Goal: Check status: Check status

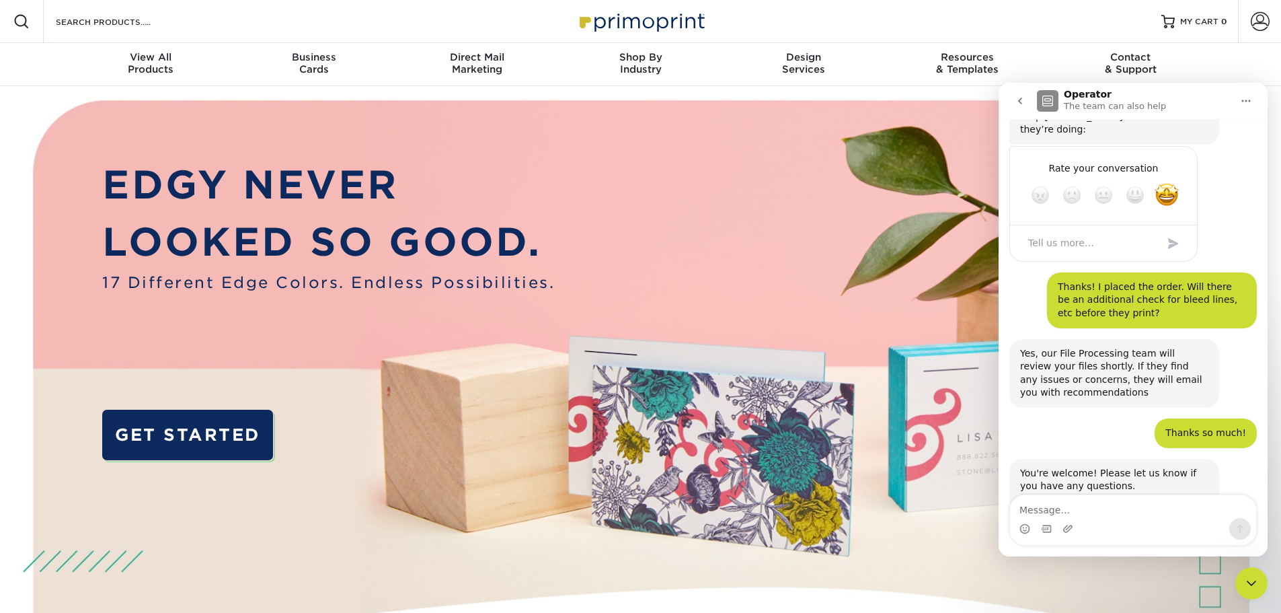
scroll to position [837, 0]
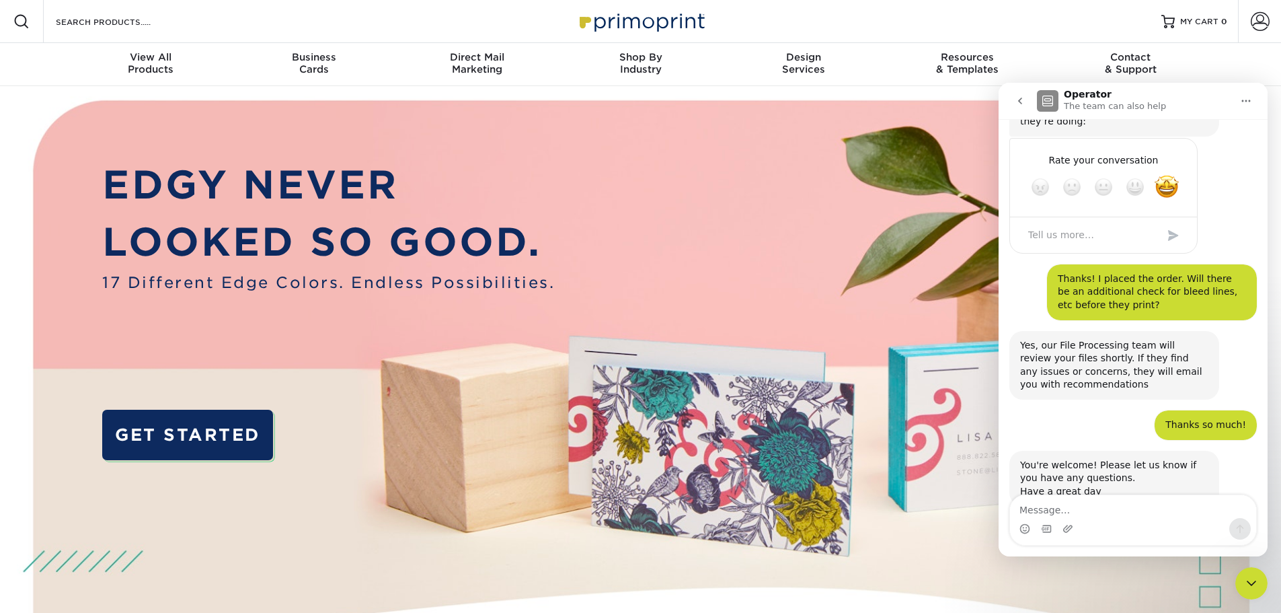
click at [1249, 576] on icon "Close Intercom Messenger" at bounding box center [1251, 583] width 16 height 16
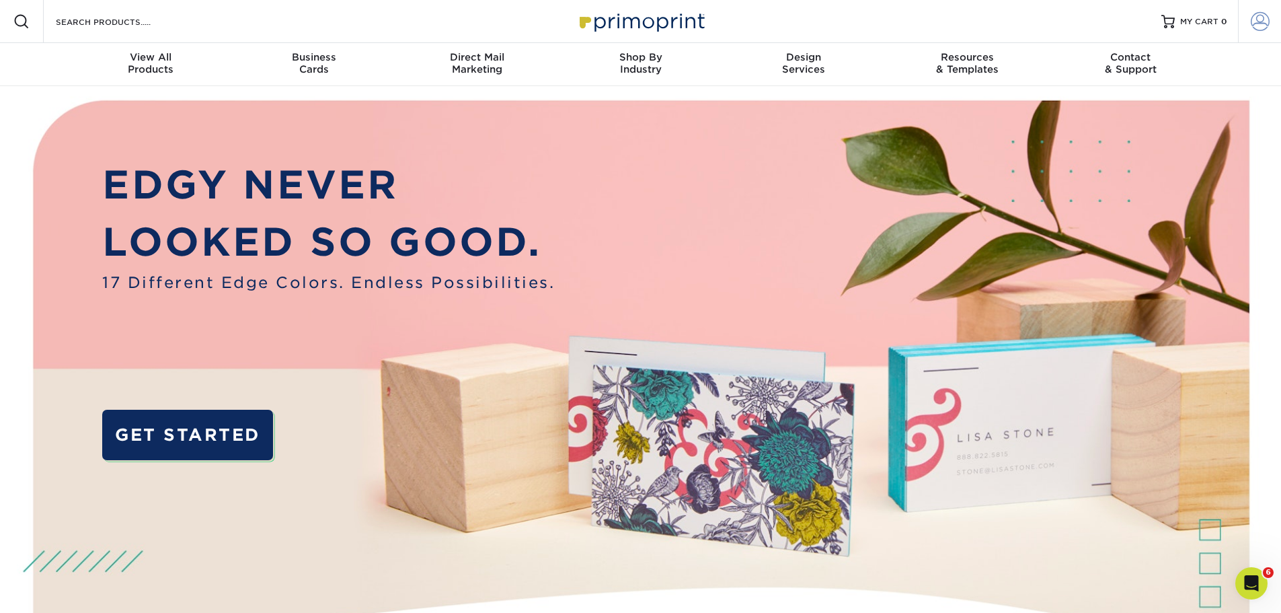
click at [1253, 21] on span at bounding box center [1260, 21] width 19 height 19
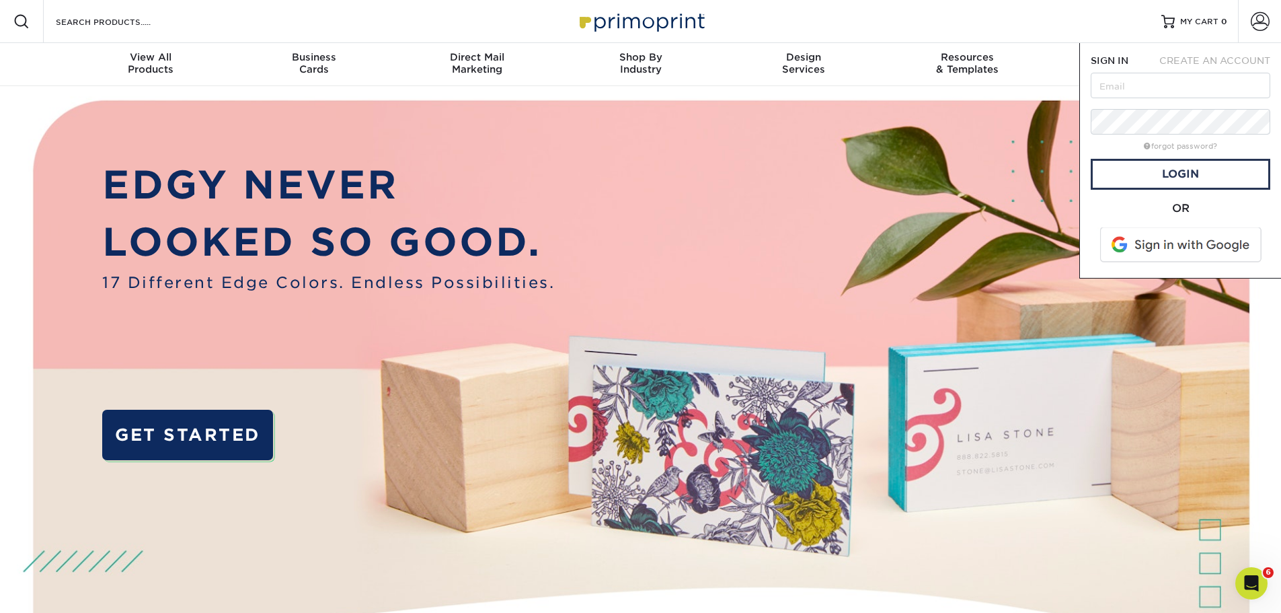
click at [1184, 244] on span at bounding box center [1181, 244] width 171 height 35
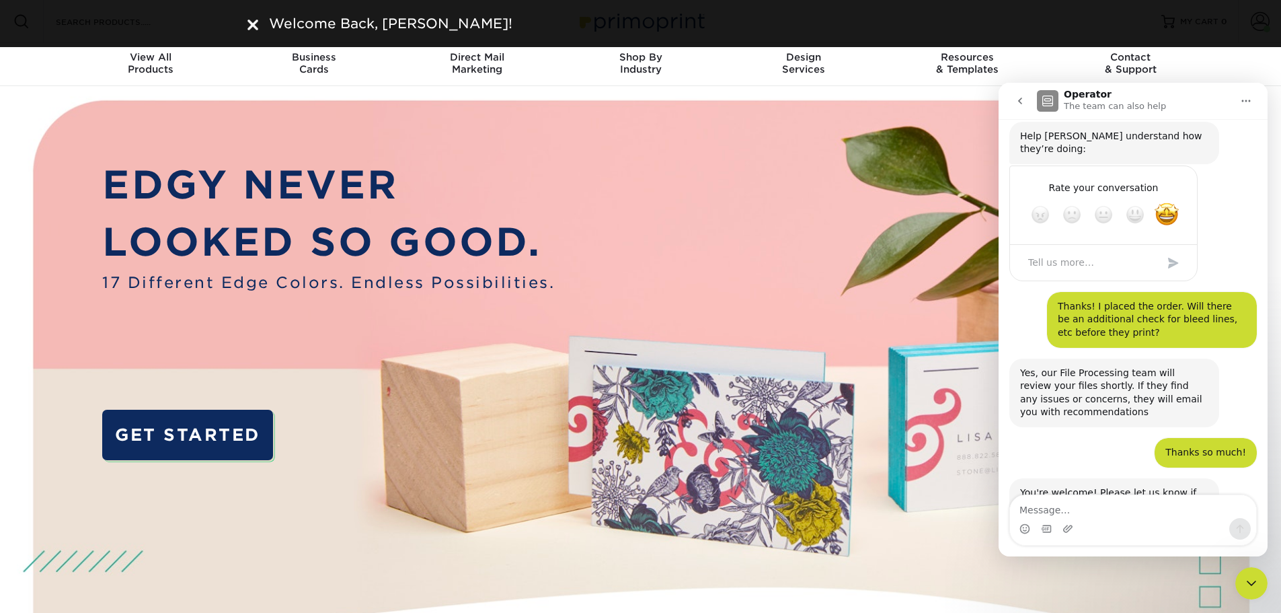
scroll to position [837, 0]
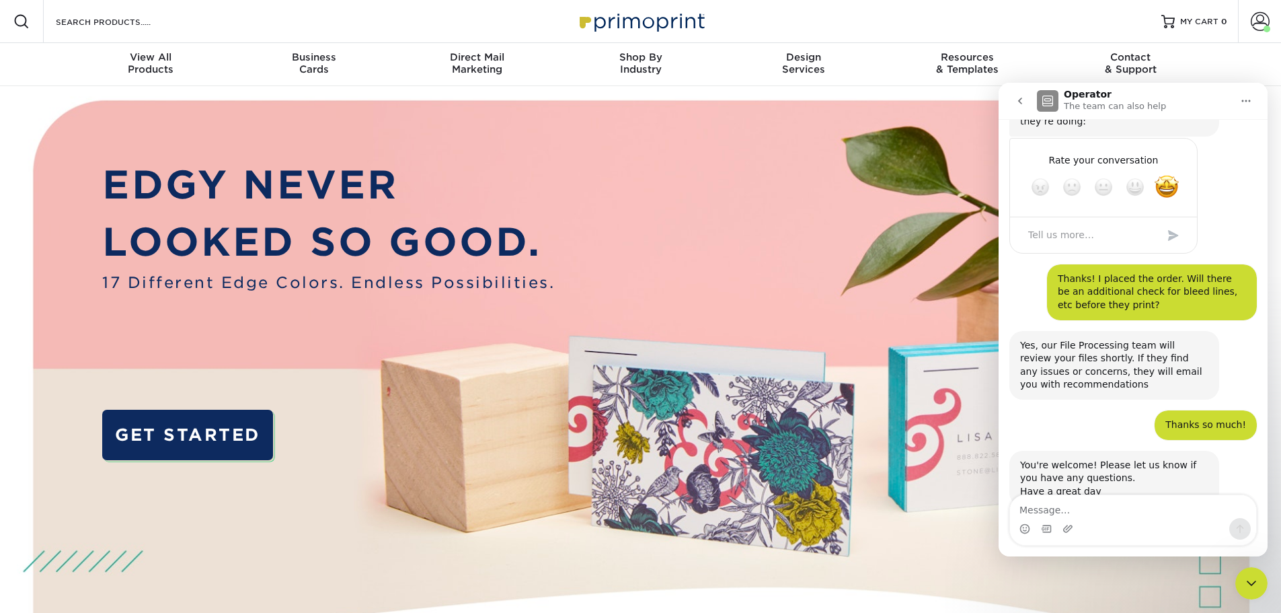
click at [1254, 590] on icon "Close Intercom Messenger" at bounding box center [1251, 583] width 16 height 16
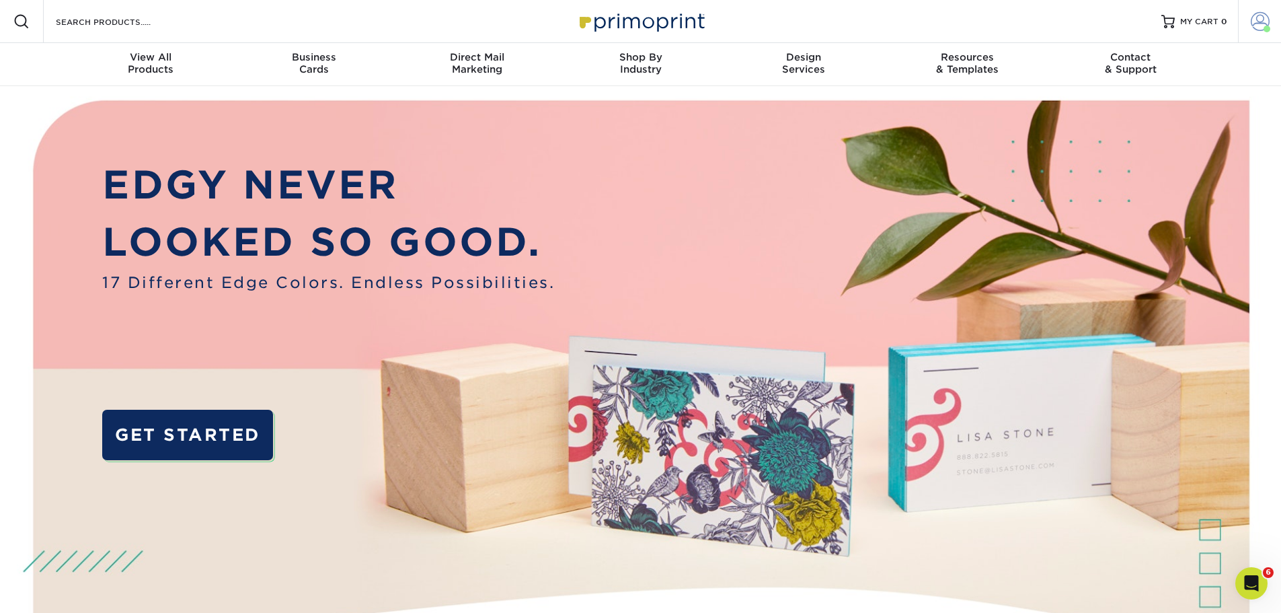
click at [1264, 36] on link "Account" at bounding box center [1259, 21] width 43 height 43
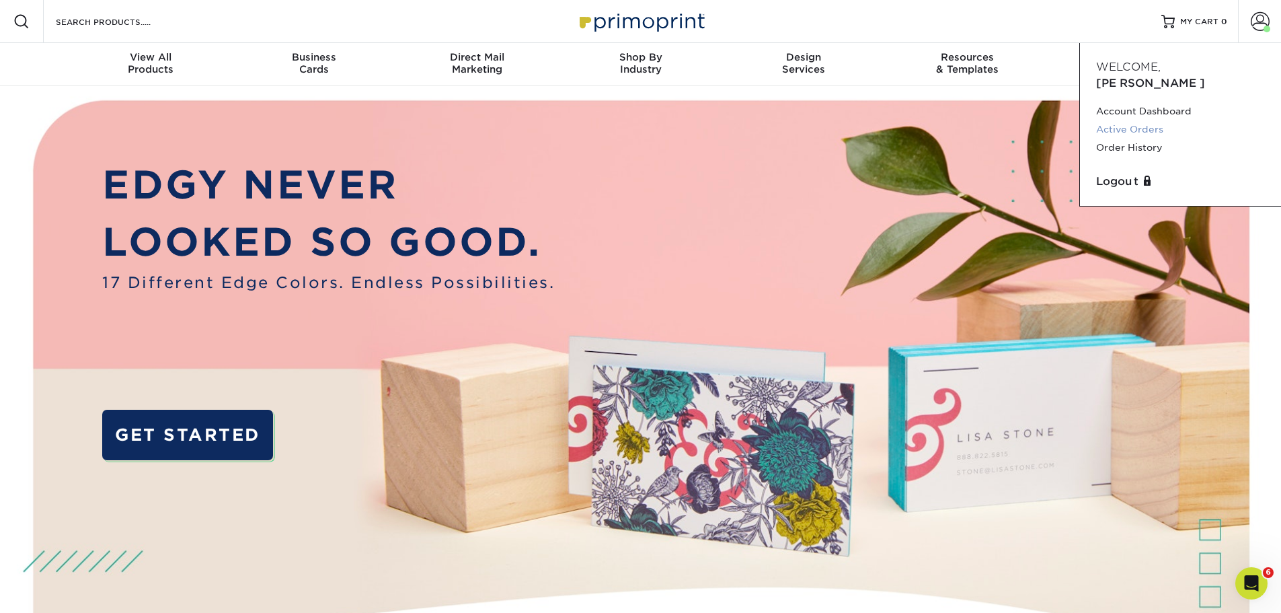
click at [1142, 120] on link "Active Orders" at bounding box center [1180, 129] width 169 height 18
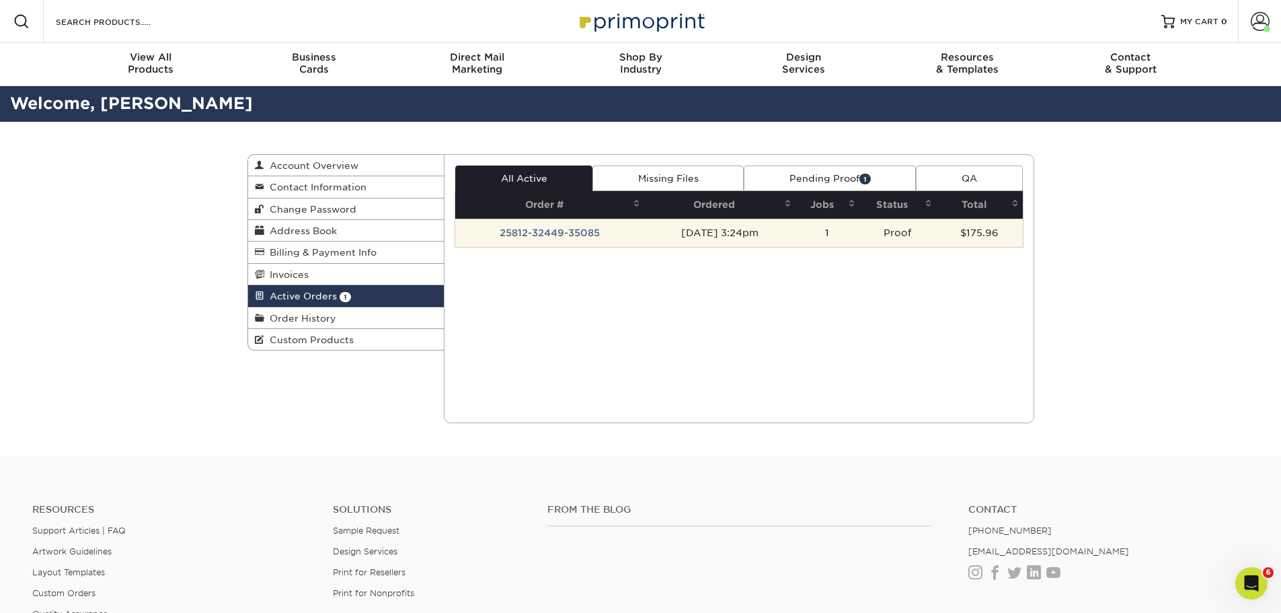
click at [562, 229] on td "25812-32449-35085" at bounding box center [549, 233] width 189 height 28
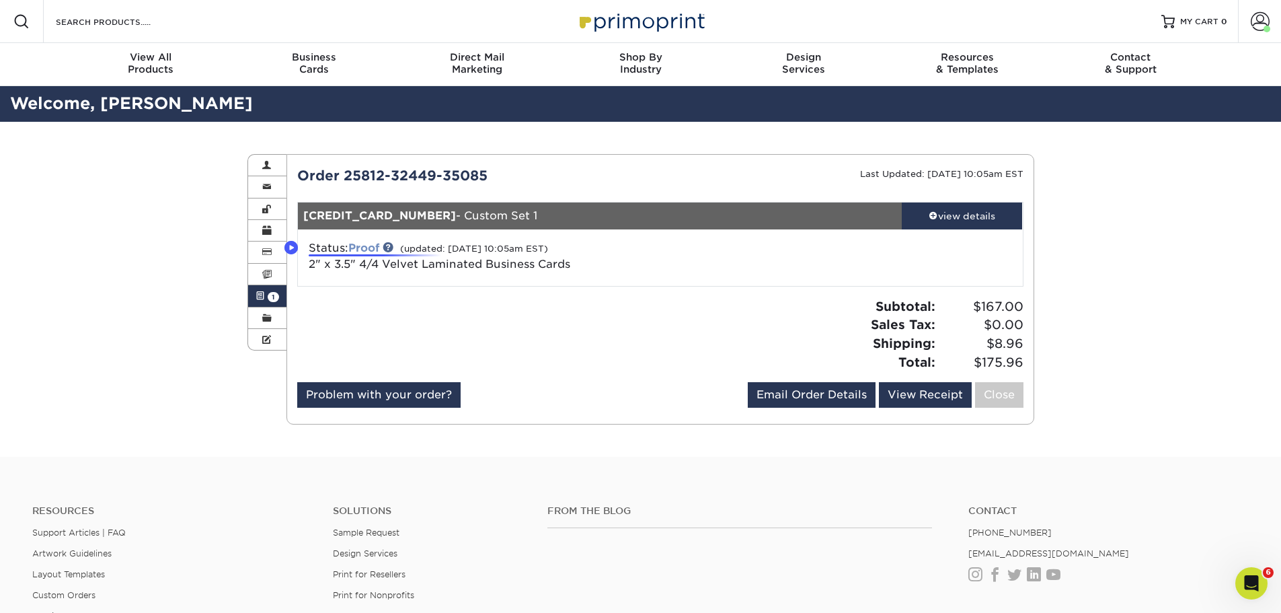
click at [366, 247] on link "Proof" at bounding box center [363, 247] width 31 height 13
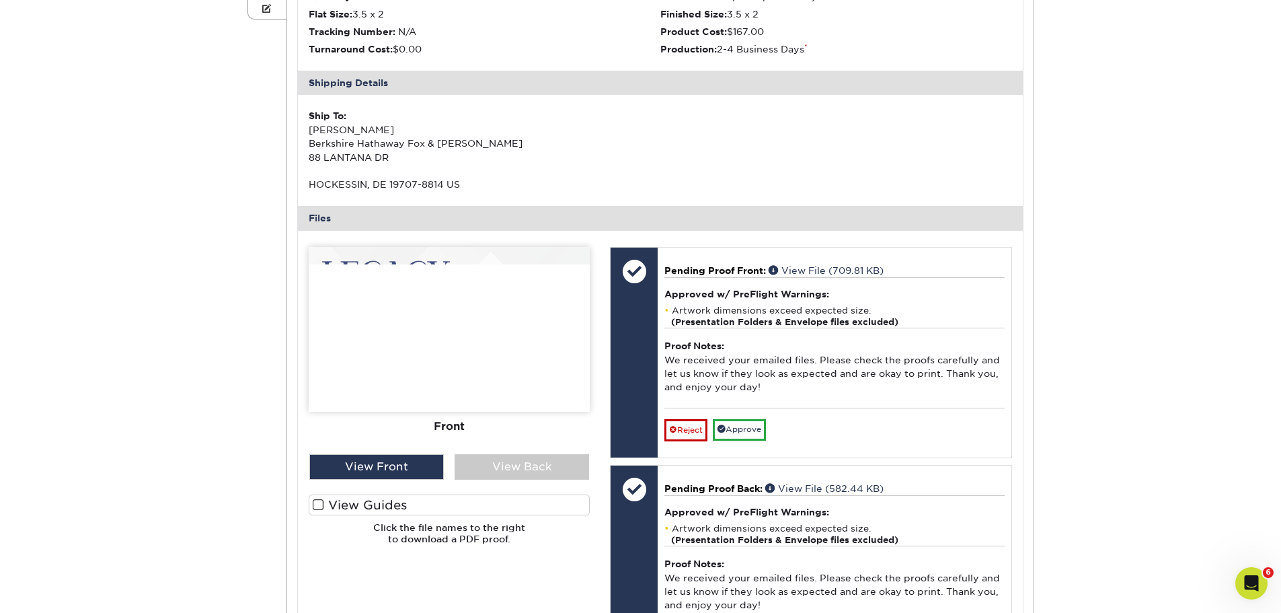
scroll to position [336, 0]
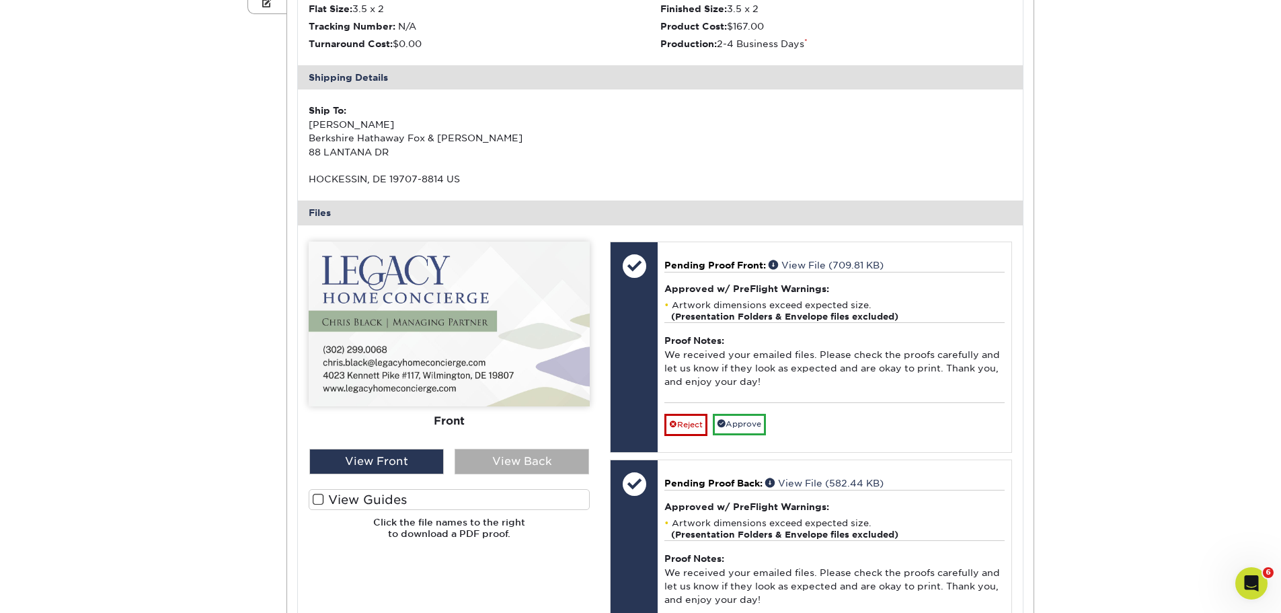
click at [539, 463] on div "View Back" at bounding box center [522, 462] width 135 height 26
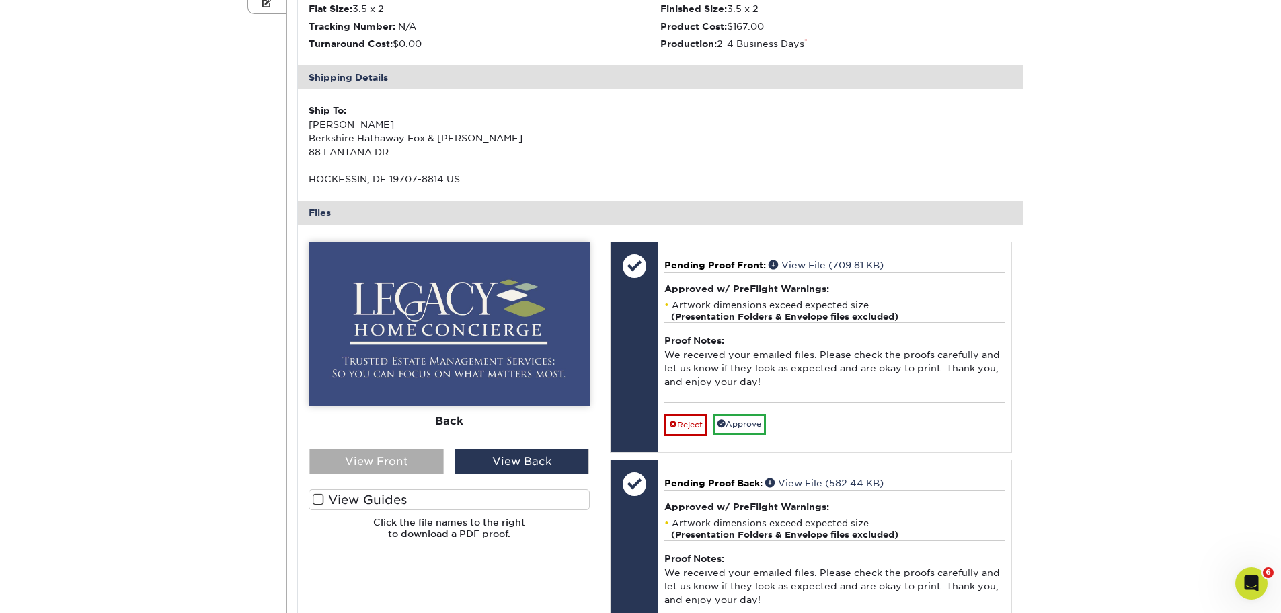
click at [411, 474] on div "View Front" at bounding box center [376, 462] width 135 height 26
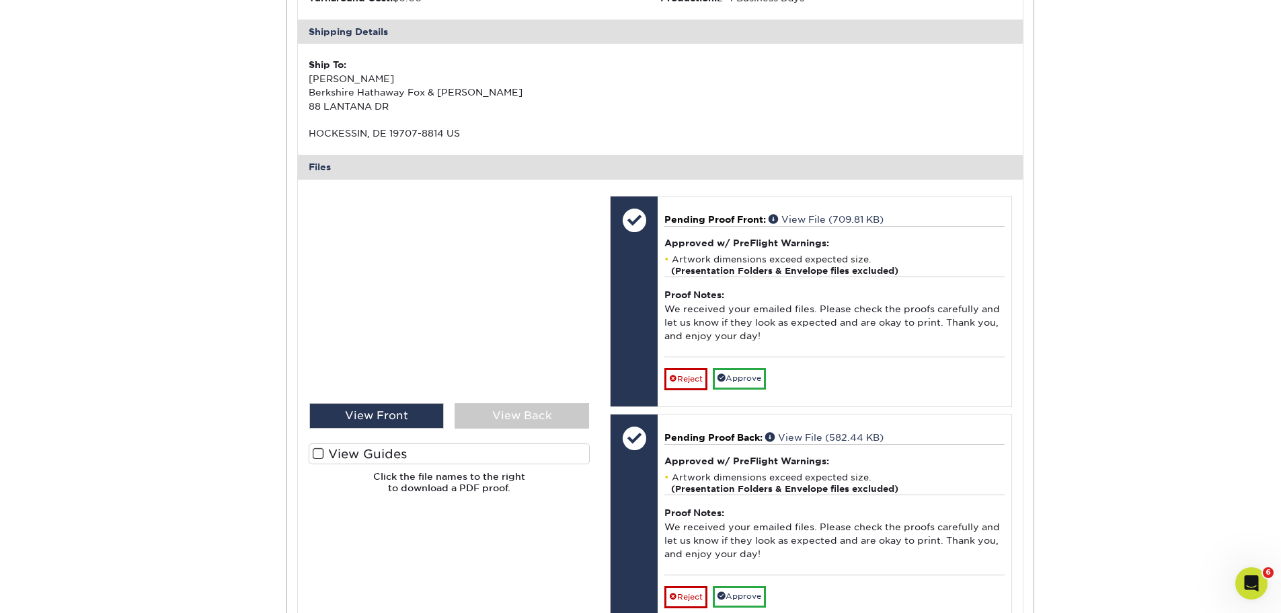
scroll to position [404, 0]
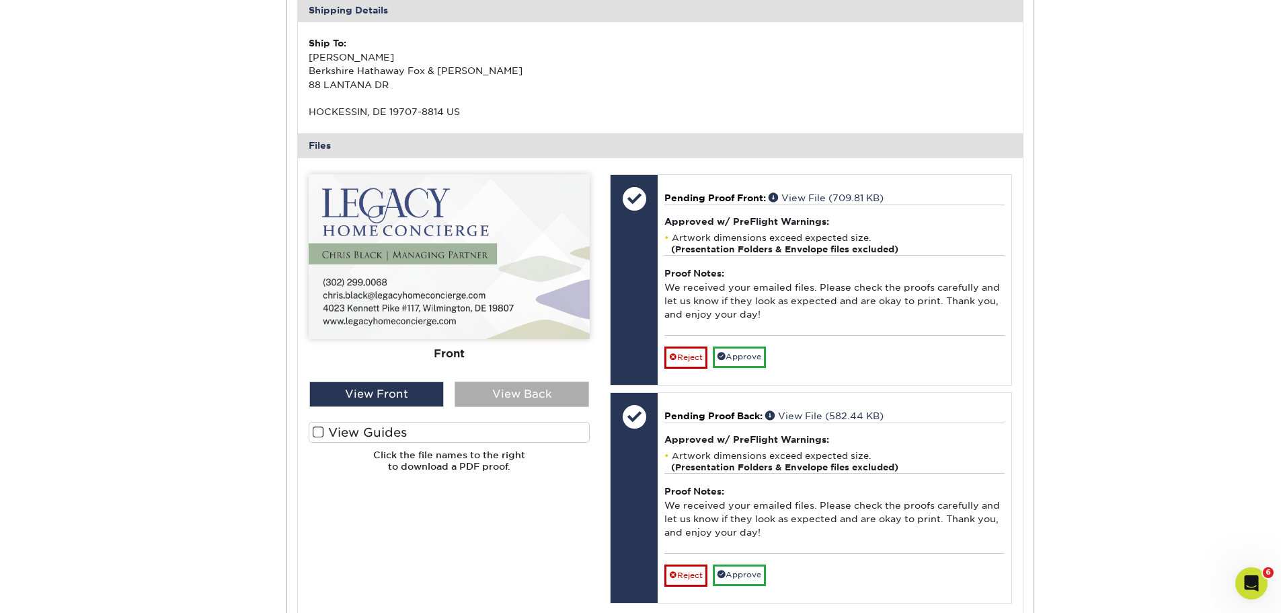
click at [499, 401] on div "View Back" at bounding box center [522, 394] width 135 height 26
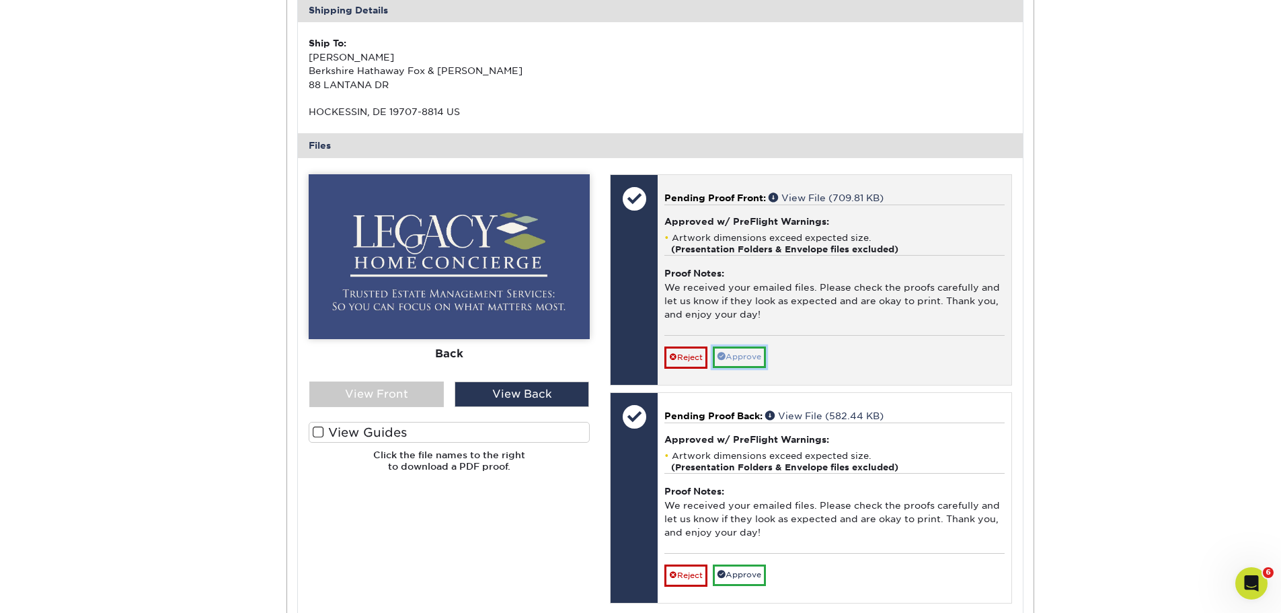
click at [724, 354] on span at bounding box center [722, 356] width 8 height 8
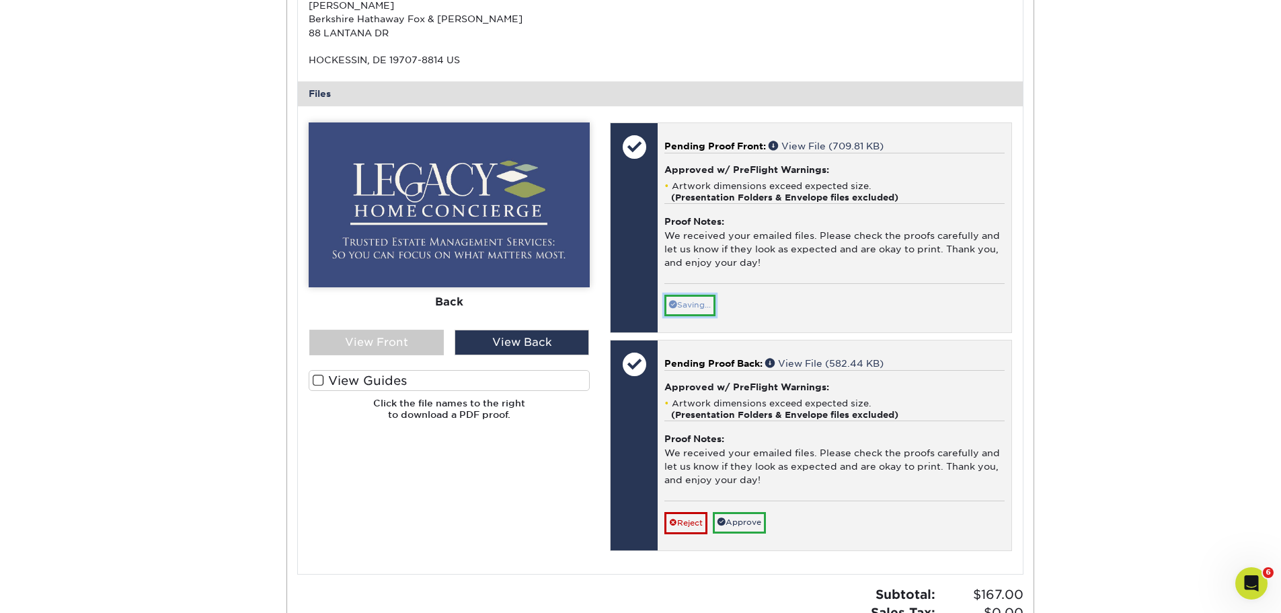
scroll to position [471, 0]
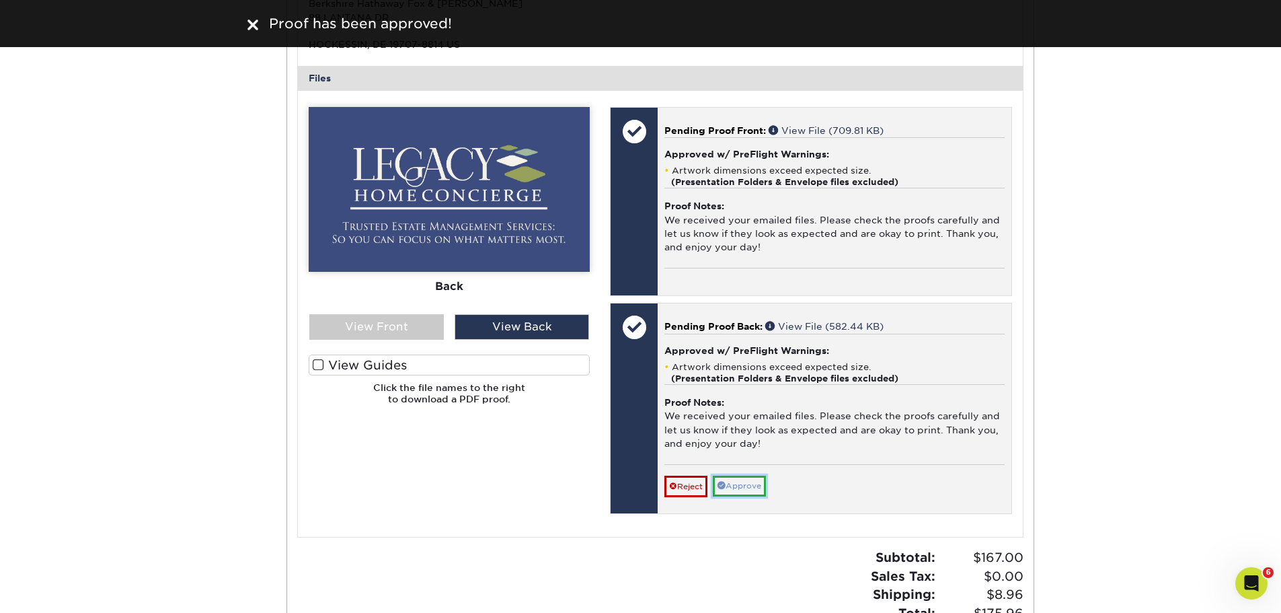
click at [744, 490] on link "Approve" at bounding box center [739, 485] width 53 height 21
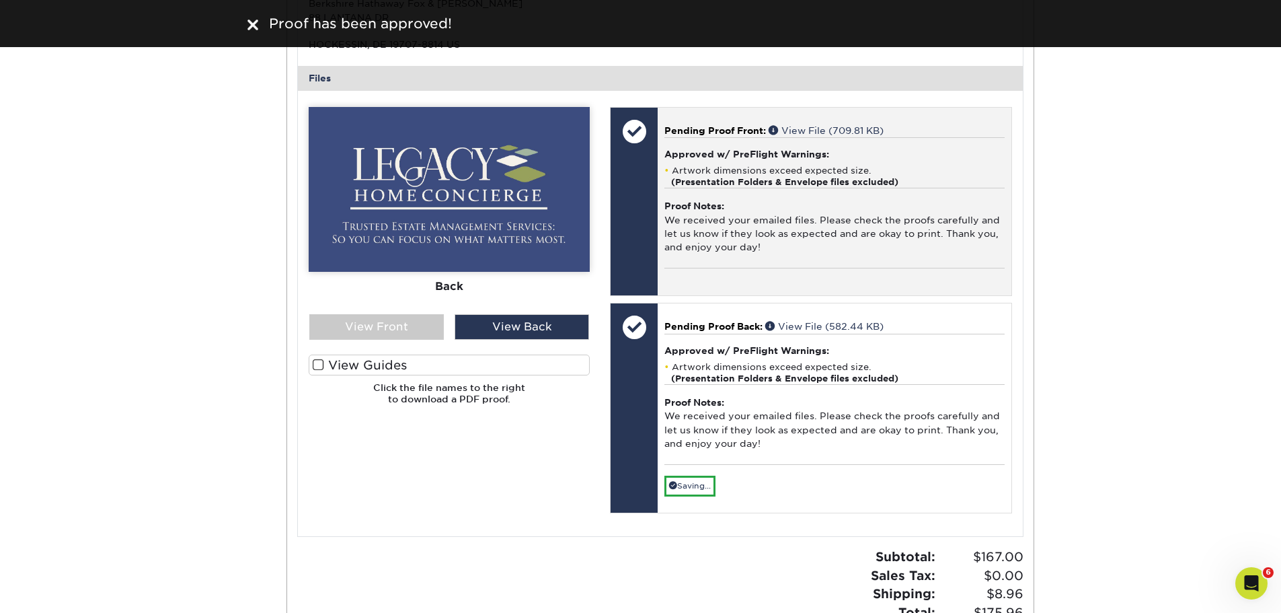
click at [323, 365] on span at bounding box center [318, 364] width 11 height 13
click at [0, 0] on input "View Guides" at bounding box center [0, 0] width 0 height 0
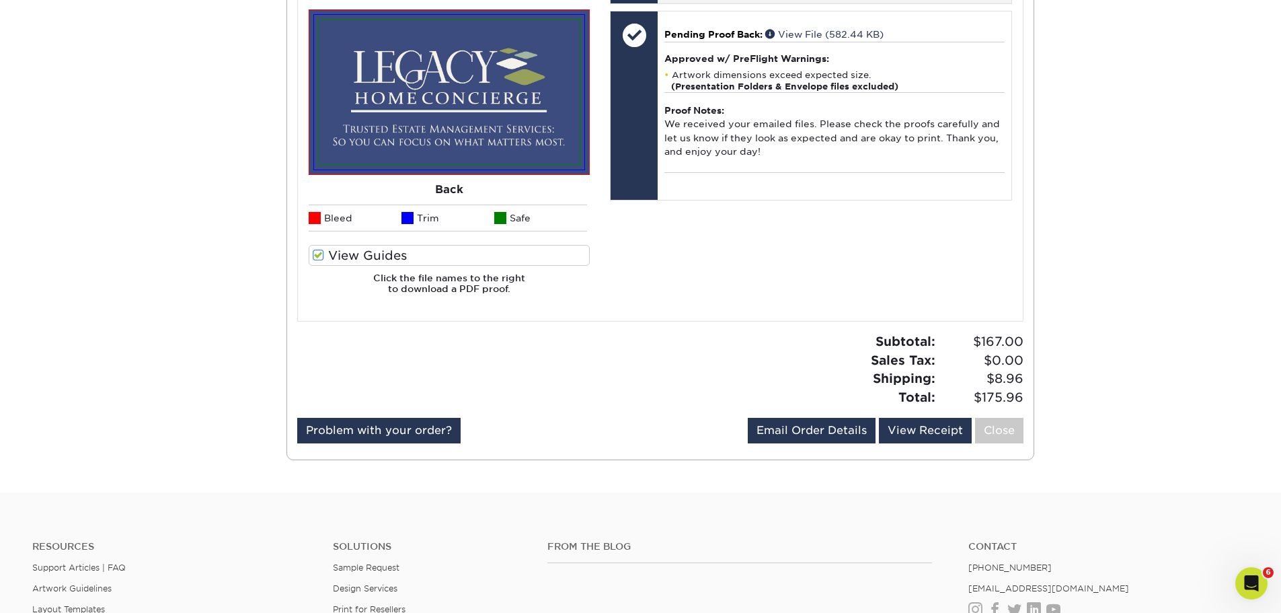
scroll to position [807, 0]
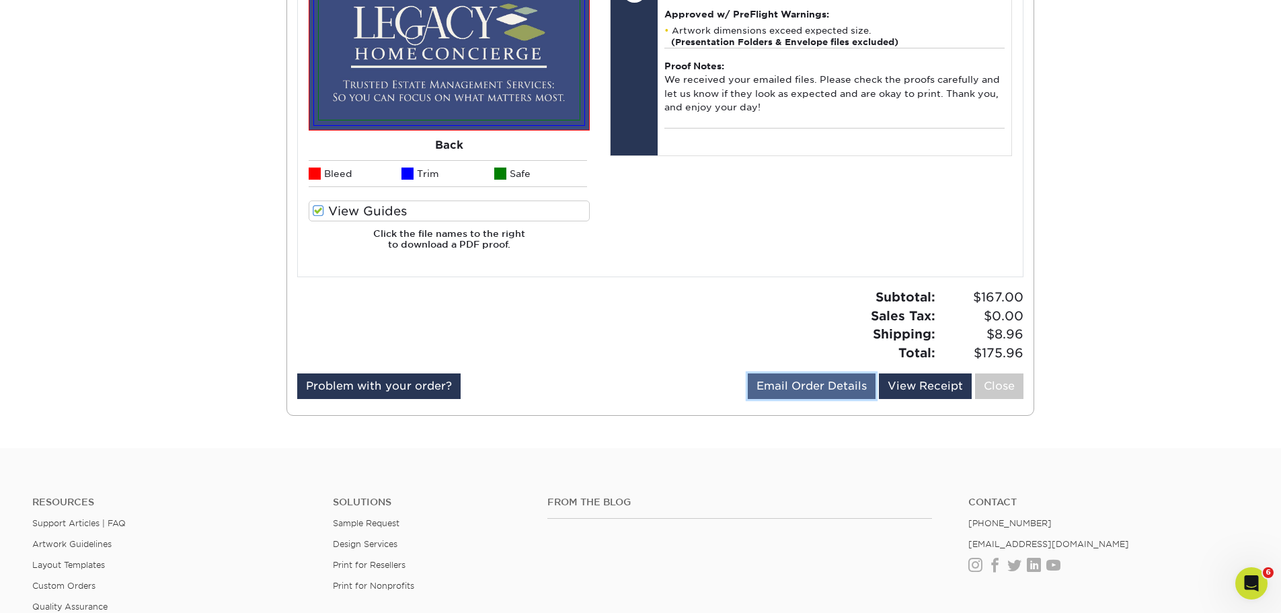
click at [816, 390] on link "Email Order Details" at bounding box center [812, 386] width 128 height 26
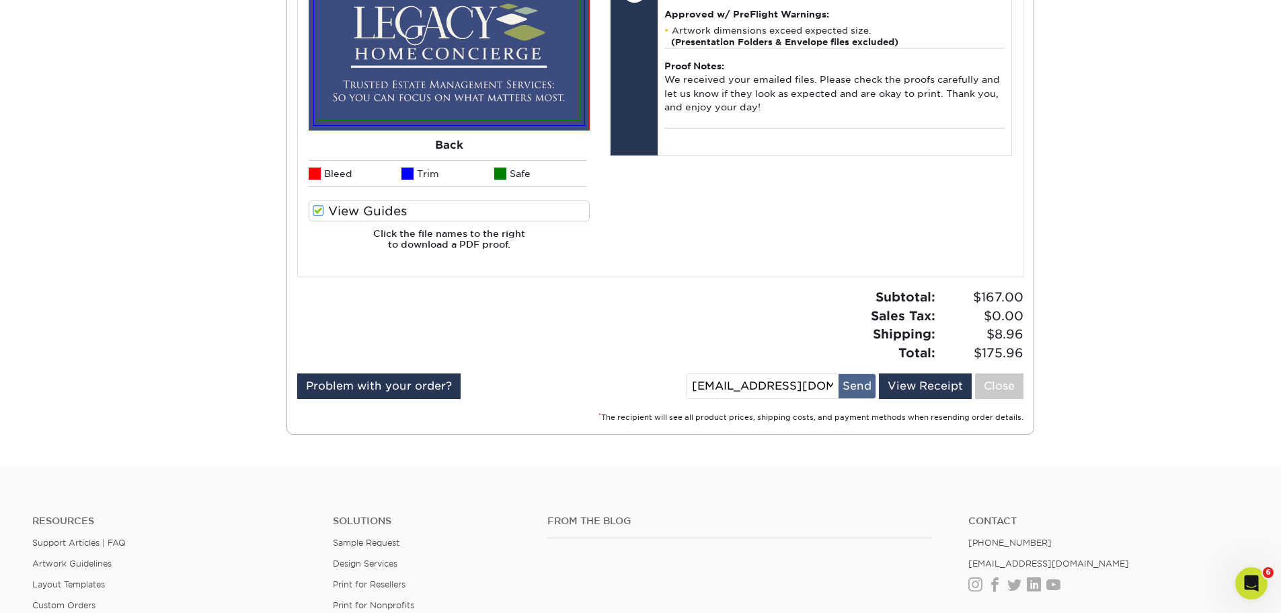
click at [853, 385] on button "Send" at bounding box center [857, 386] width 37 height 24
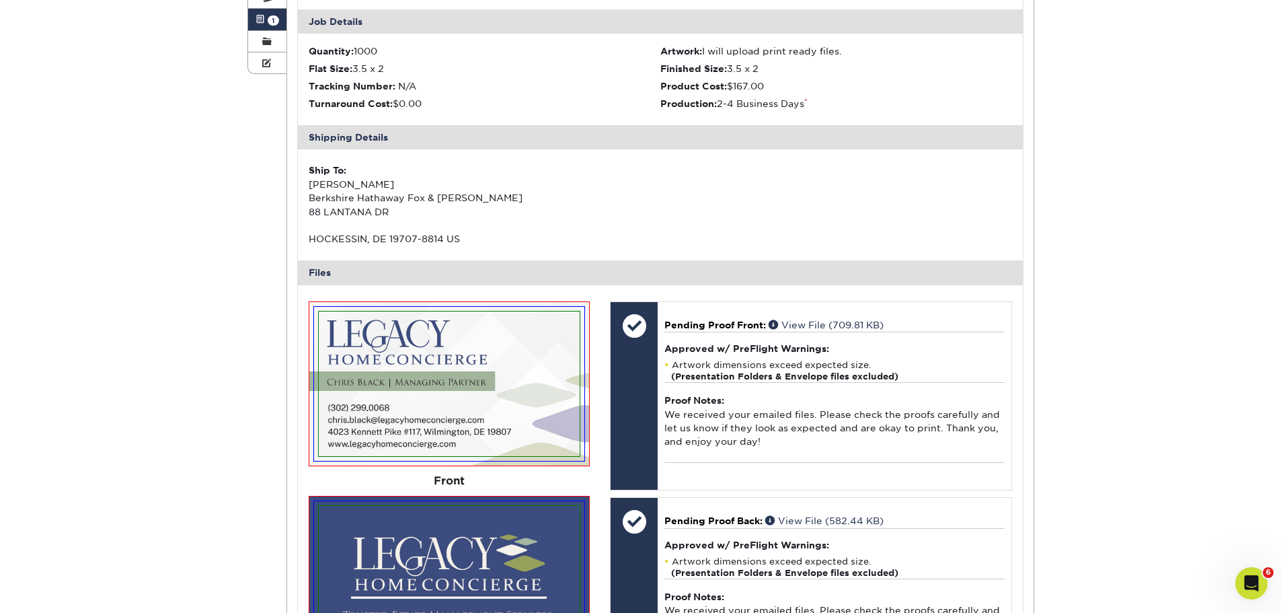
scroll to position [0, 0]
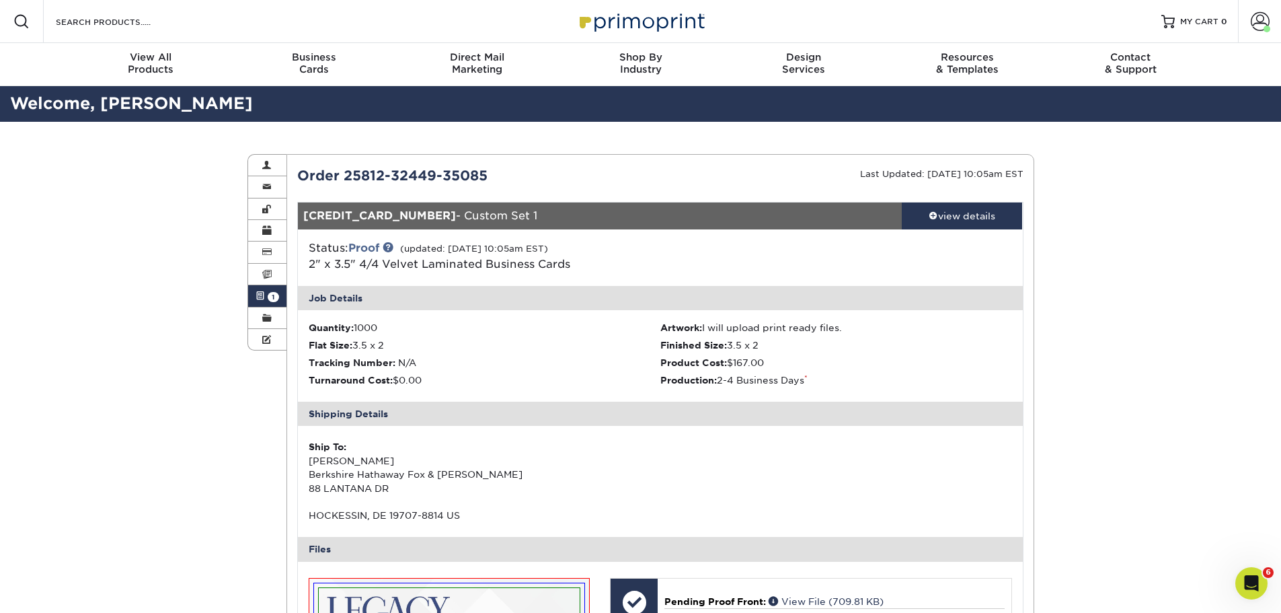
click at [253, 290] on link "Active Orders 1" at bounding box center [267, 296] width 39 height 22
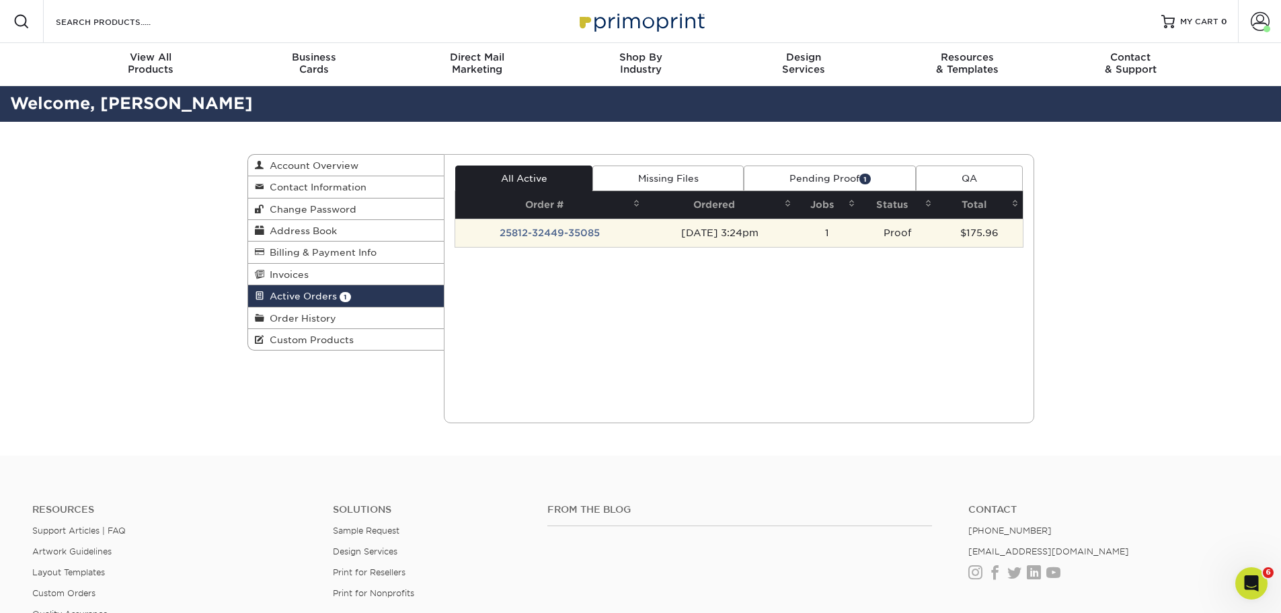
click at [577, 231] on td "25812-32449-35085" at bounding box center [549, 233] width 189 height 28
